Goal: Task Accomplishment & Management: Use online tool/utility

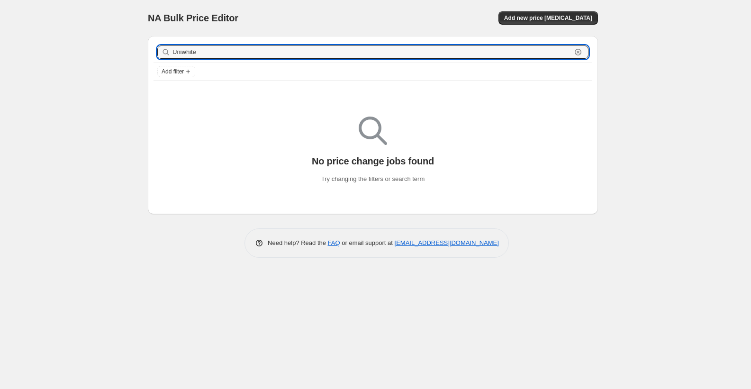
click at [228, 53] on input "Uniwhite" at bounding box center [372, 52] width 399 height 13
type input "[PERSON_NAME]"
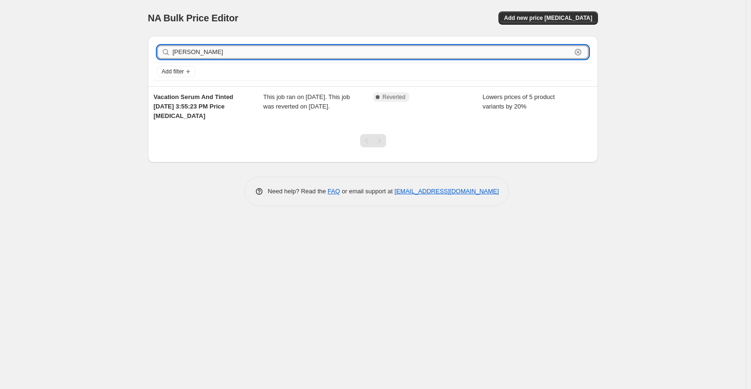
click at [189, 52] on input "[PERSON_NAME]" at bounding box center [372, 52] width 399 height 13
click at [553, 16] on span "Add new price [MEDICAL_DATA]" at bounding box center [548, 18] width 88 height 8
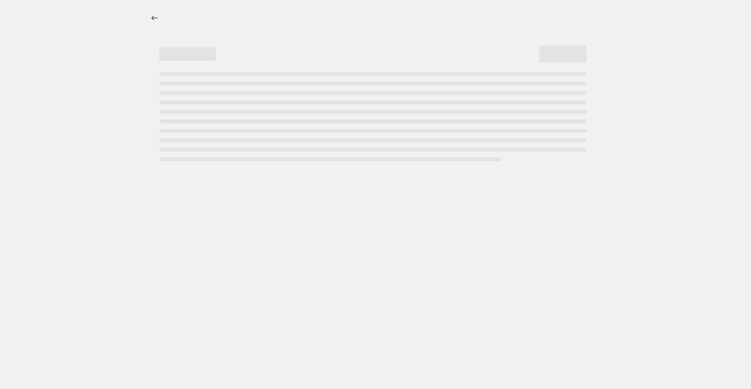
select select "percentage"
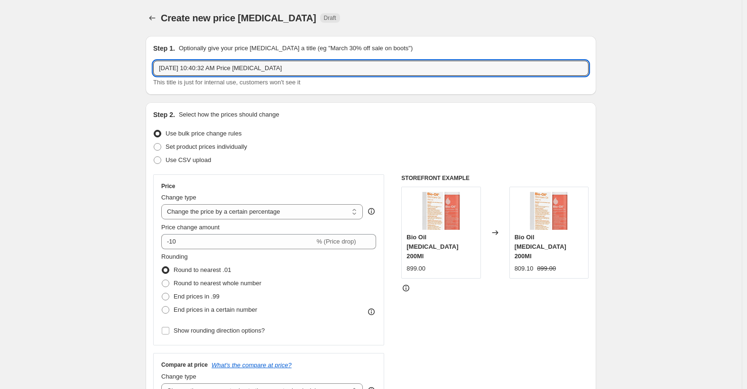
drag, startPoint x: 304, startPoint y: 68, endPoint x: 24, endPoint y: 66, distance: 279.7
paste input "VACATION"
paste input "Uniwhite- sebio- serums 25%"
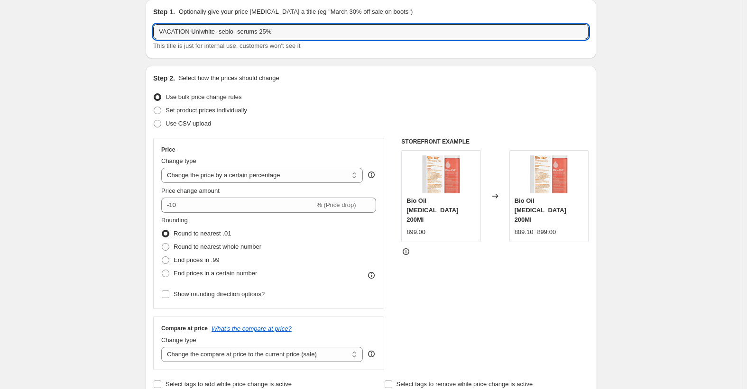
scroll to position [47, 0]
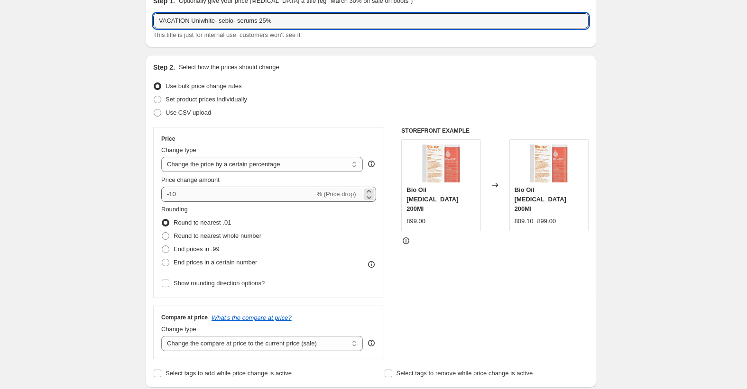
type input "VACATION Uniwhite- sebio- serums 25%"
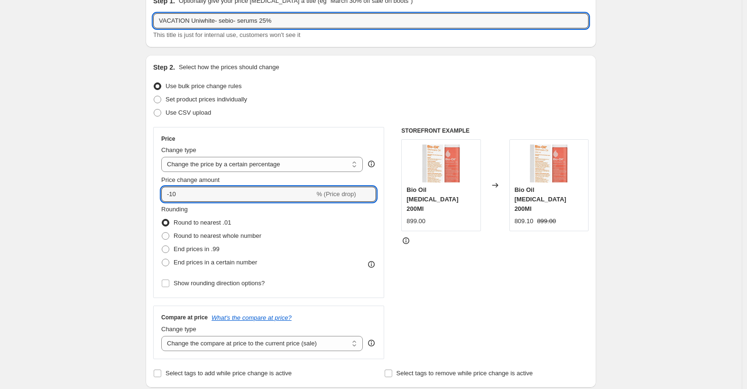
drag, startPoint x: 173, startPoint y: 193, endPoint x: 256, endPoint y: 202, distance: 83.4
click at [256, 202] on div "Price Change type Change the price to a certain amount Change the price by a ce…" at bounding box center [268, 212] width 215 height 155
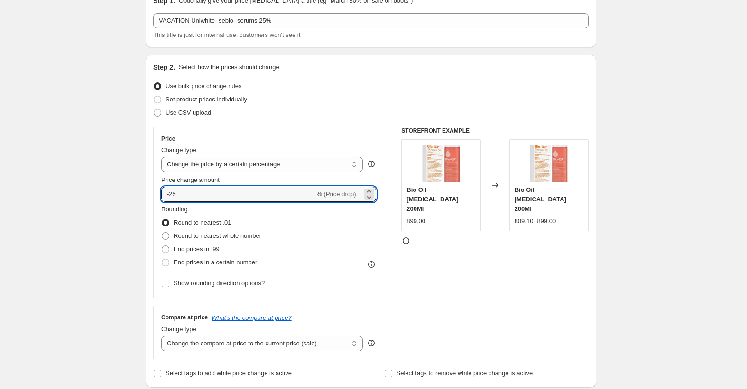
type input "-25"
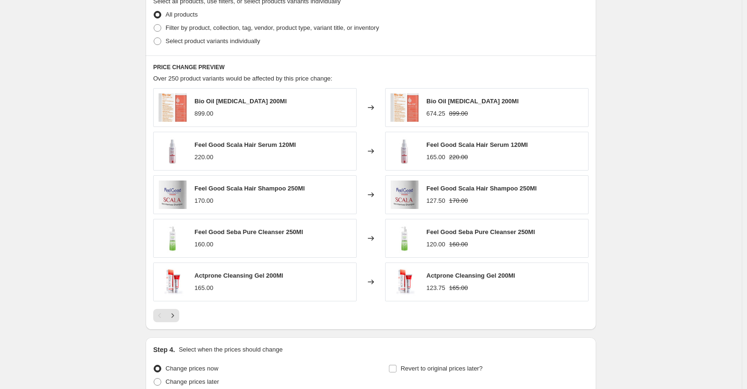
scroll to position [474, 0]
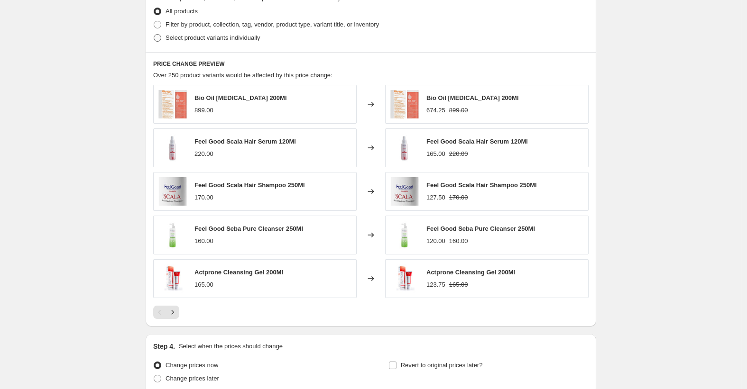
click at [222, 41] on span "Select product variants individually" at bounding box center [212, 37] width 94 height 7
click at [154, 35] on input "Select product variants individually" at bounding box center [154, 34] width 0 height 0
radio input "true"
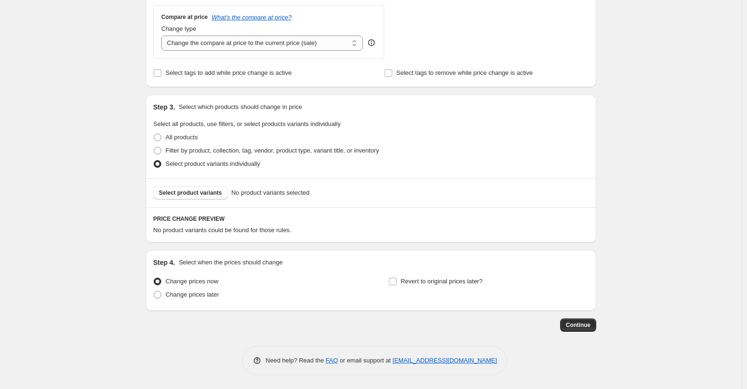
scroll to position [349, 0]
click at [187, 194] on span "Select product variants" at bounding box center [190, 193] width 63 height 8
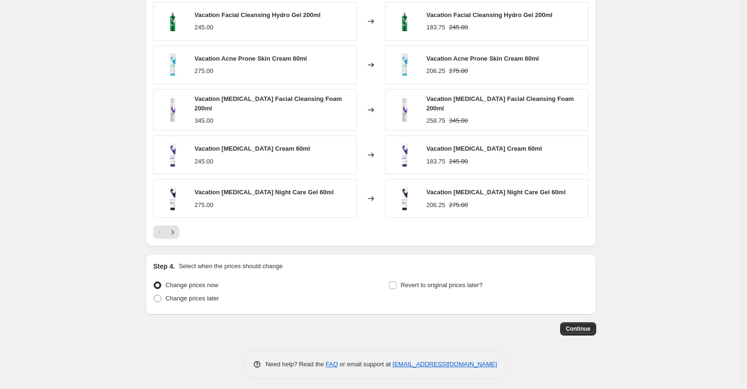
scroll to position [588, 0]
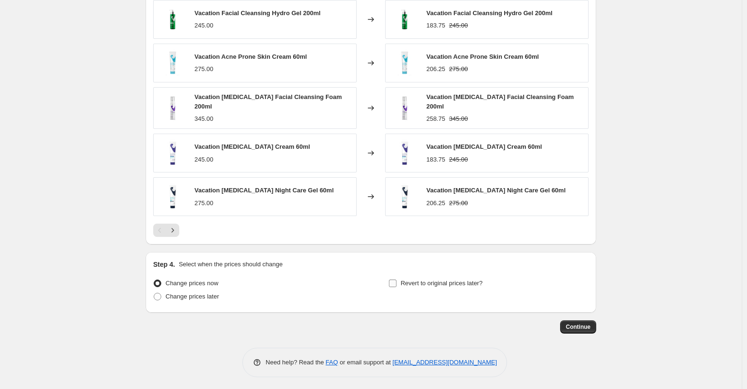
click at [436, 282] on span "Revert to original prices later?" at bounding box center [442, 283] width 82 height 7
click at [396, 282] on input "Revert to original prices later?" at bounding box center [393, 284] width 8 height 8
checkbox input "true"
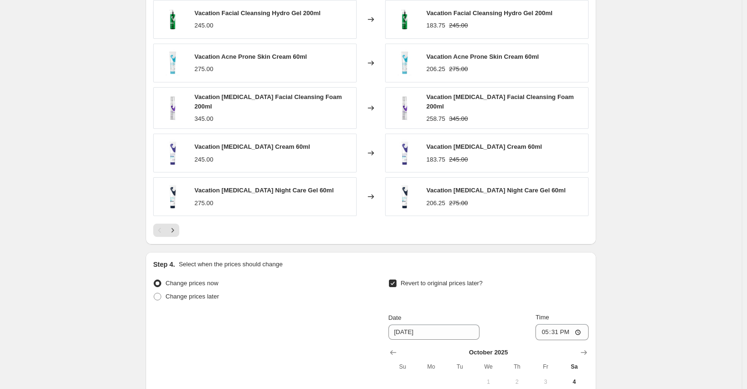
scroll to position [750, 0]
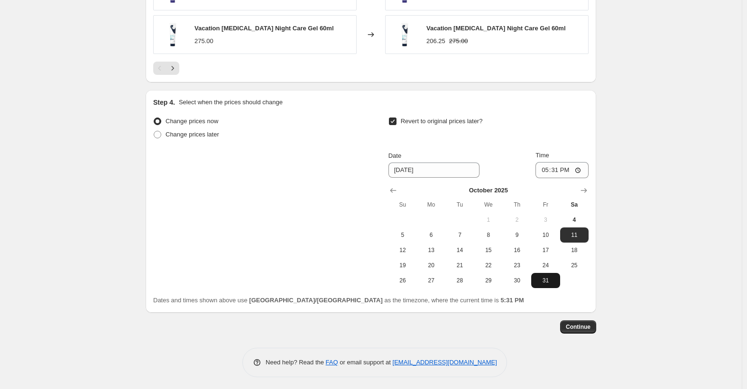
click at [542, 277] on span "31" at bounding box center [545, 281] width 21 height 8
type input "[DATE]"
click at [545, 166] on input "17:31" at bounding box center [561, 170] width 53 height 16
type input "23:45"
click at [586, 320] on button "Continue" at bounding box center [578, 326] width 36 height 13
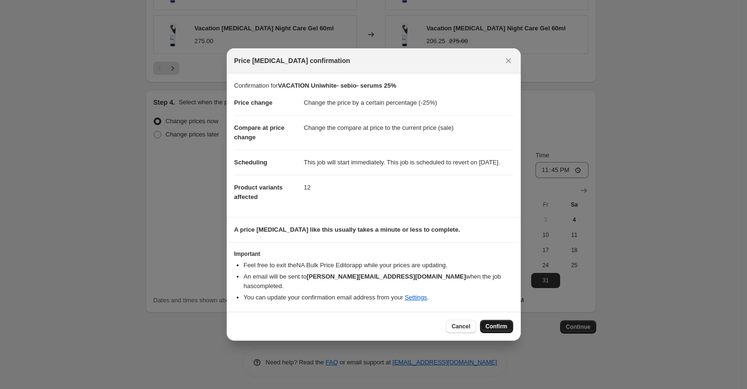
click at [496, 326] on span "Confirm" at bounding box center [496, 327] width 22 height 8
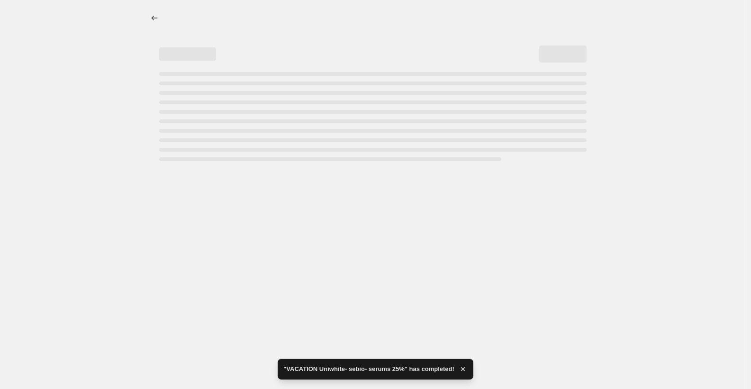
select select "percentage"
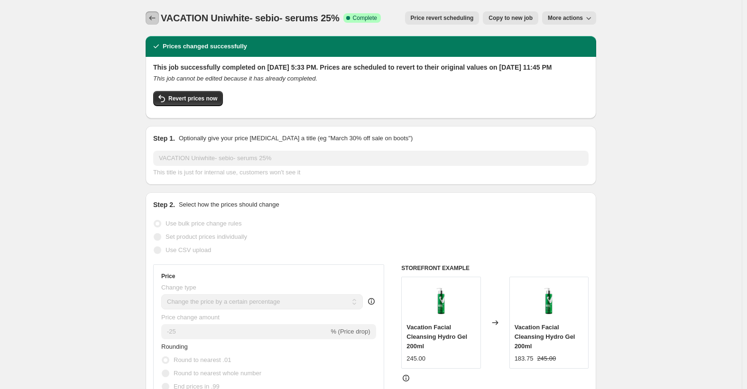
click at [154, 18] on icon "Price change jobs" at bounding box center [151, 17] width 9 height 9
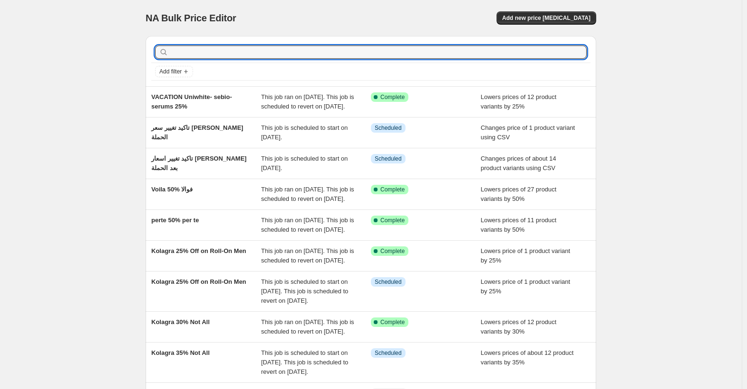
click at [258, 49] on input "text" at bounding box center [378, 52] width 416 height 13
type input "[PERSON_NAME]"
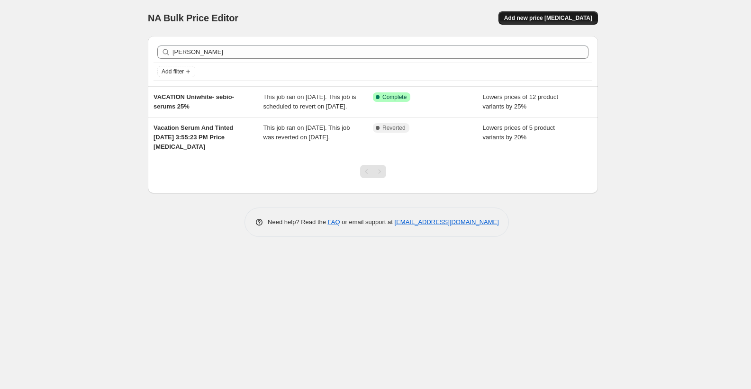
click at [557, 18] on span "Add new price [MEDICAL_DATA]" at bounding box center [548, 18] width 88 height 8
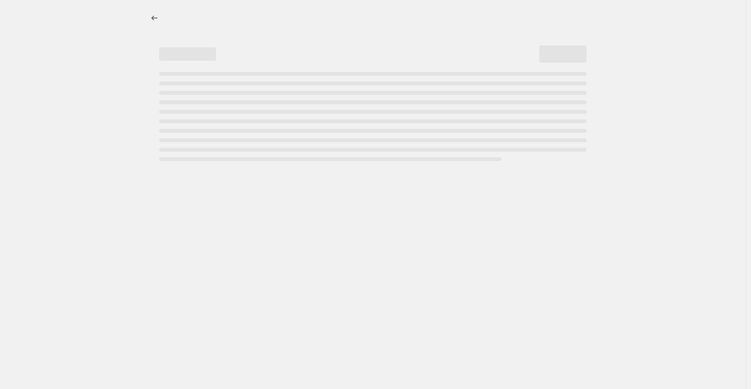
select select "percentage"
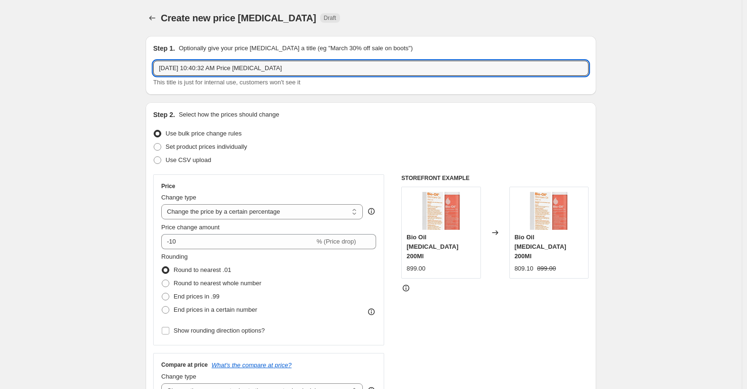
drag, startPoint x: 296, startPoint y: 71, endPoint x: 27, endPoint y: 90, distance: 269.0
paste input "VACATION"
paste input "Sunscreens 50%"
type input "VACATION Sunscreens 50%"
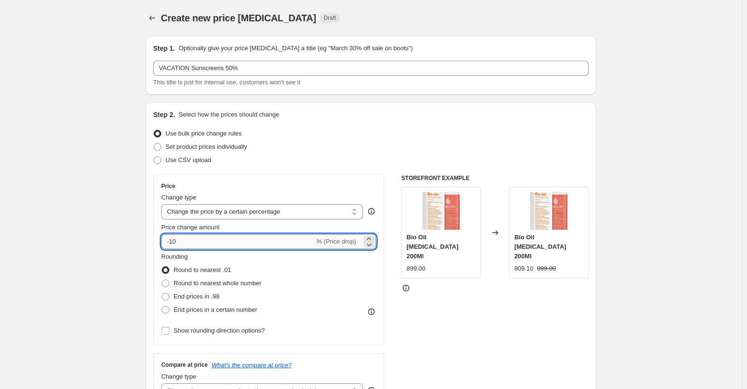
drag, startPoint x: 171, startPoint y: 238, endPoint x: 243, endPoint y: 246, distance: 72.5
click at [243, 246] on input "-10" at bounding box center [237, 241] width 153 height 15
type input "-50"
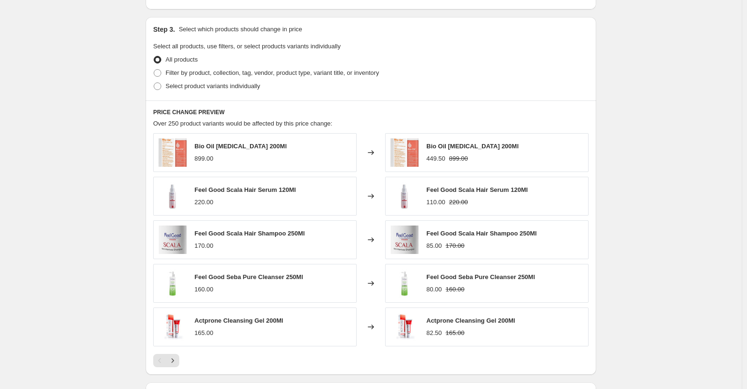
scroll to position [427, 0]
click at [205, 83] on span "Select product variants individually" at bounding box center [212, 85] width 94 height 7
click at [154, 82] on input "Select product variants individually" at bounding box center [154, 82] width 0 height 0
radio input "true"
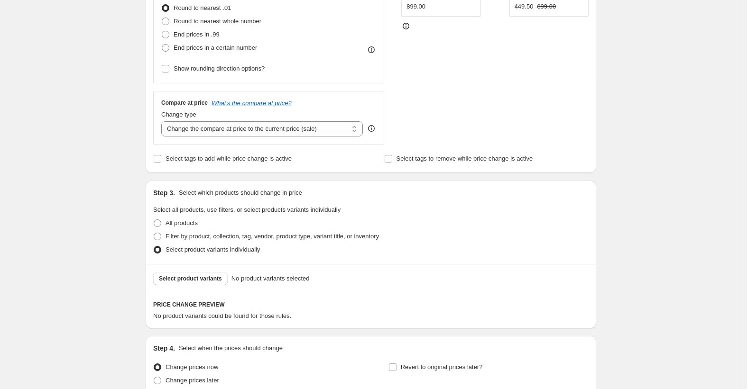
scroll to position [349, 0]
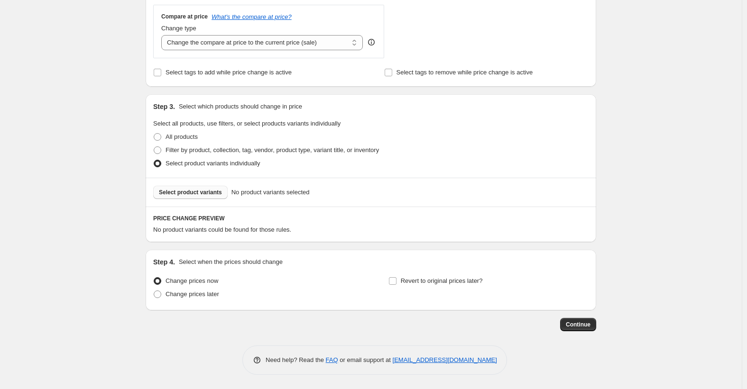
click at [185, 195] on span "Select product variants" at bounding box center [190, 193] width 63 height 8
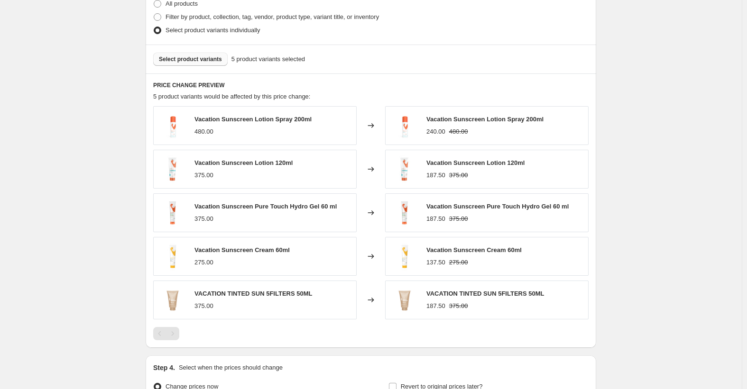
scroll to position [588, 0]
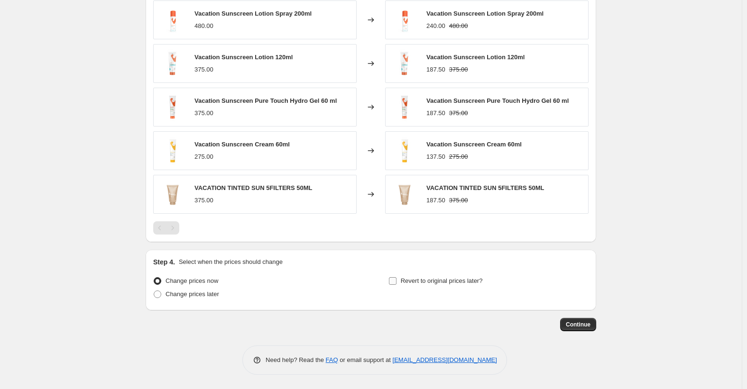
click at [415, 275] on label "Revert to original prices later?" at bounding box center [435, 280] width 94 height 13
click at [396, 277] on input "Revert to original prices later?" at bounding box center [393, 281] width 8 height 8
checkbox input "true"
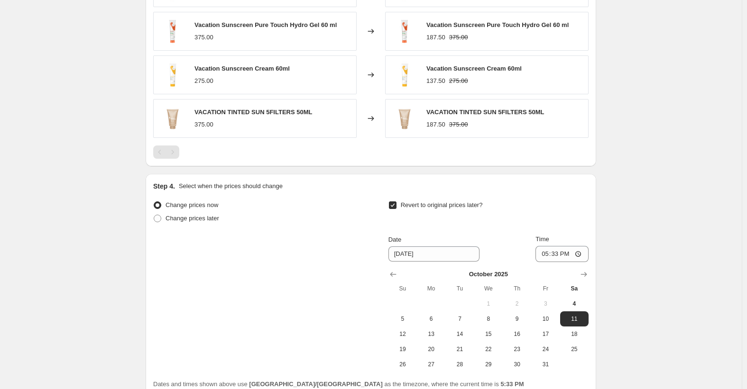
scroll to position [750, 0]
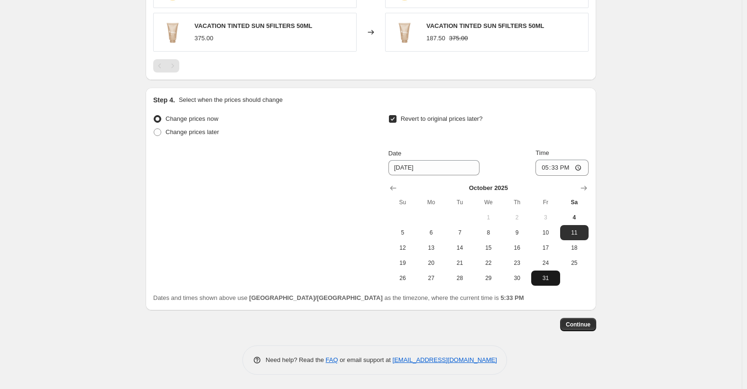
click at [546, 281] on span "31" at bounding box center [545, 278] width 21 height 8
type input "[DATE]"
click at [549, 163] on input "17:33" at bounding box center [561, 168] width 53 height 16
type input "23:45"
click at [575, 327] on span "Continue" at bounding box center [578, 325] width 25 height 8
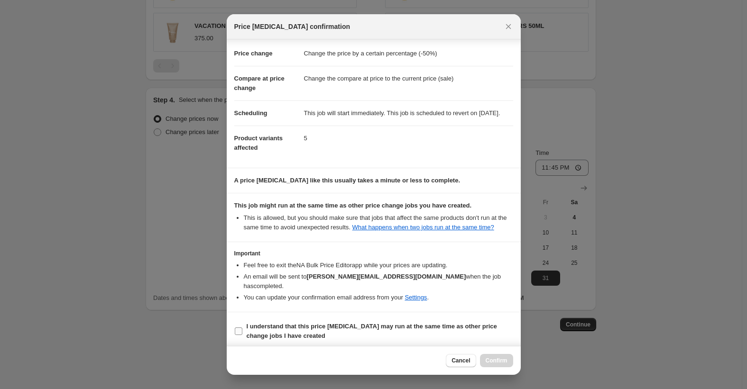
scroll to position [19, 0]
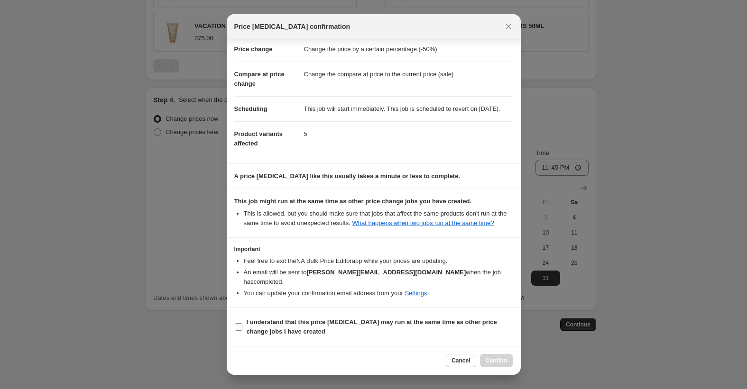
click at [344, 320] on b "I understand that this price [MEDICAL_DATA] may run at the same time as other p…" at bounding box center [371, 327] width 250 height 17
click at [242, 323] on input "I understand that this price [MEDICAL_DATA] may run at the same time as other p…" at bounding box center [239, 327] width 8 height 8
checkbox input "true"
click at [504, 360] on span "Confirm" at bounding box center [496, 361] width 22 height 8
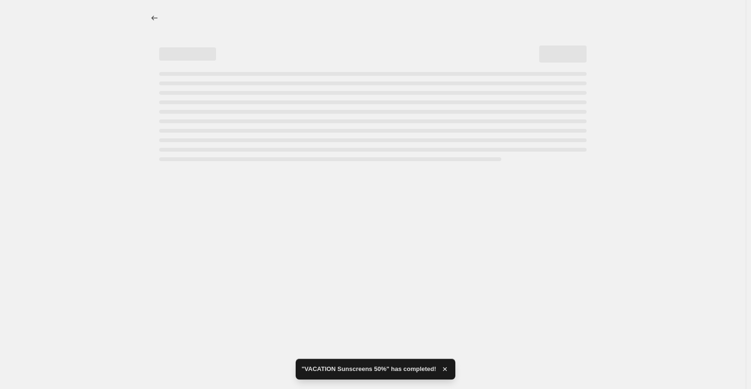
select select "percentage"
